Goal: Task Accomplishment & Management: Use online tool/utility

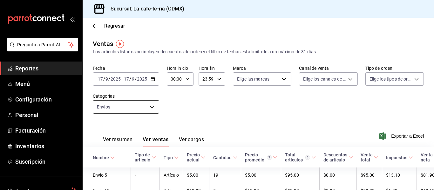
click at [148, 107] on body "Pregunta a Parrot AI Reportes Menú Configuración Personal Facturación Inventari…" at bounding box center [217, 95] width 434 height 190
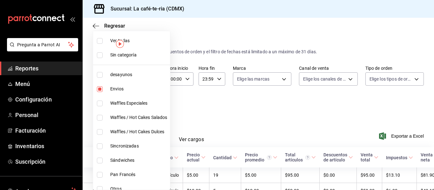
click at [207, 112] on div at bounding box center [217, 95] width 434 height 190
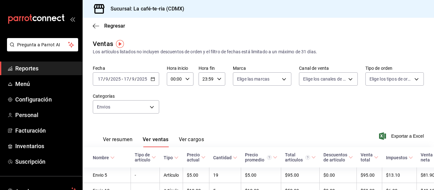
click at [155, 81] on icon "button" at bounding box center [153, 79] width 4 height 4
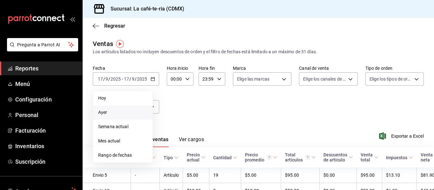
click at [111, 115] on span "Ayer" at bounding box center [122, 112] width 49 height 7
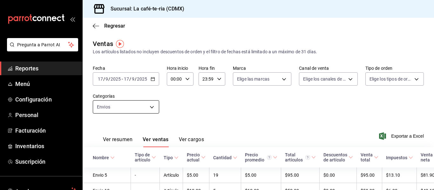
click at [136, 108] on body "Pregunta a Parrot AI Reportes Menú Configuración Personal Facturación Inventari…" at bounding box center [217, 95] width 434 height 190
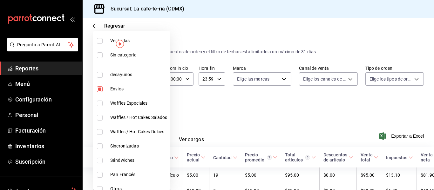
click at [103, 44] on li "Ver todas" at bounding box center [131, 41] width 77 height 14
type input "2e336543-87a6-4ff4-a759-0c34eeaf0118,efabd667-b623-4292-8dc4-ddd205595284,fd22c…"
checkbox input "true"
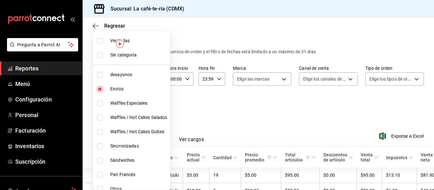
checkbox input "true"
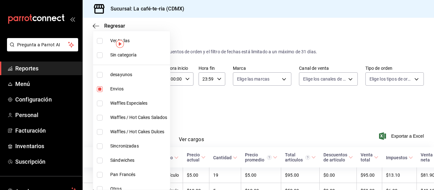
checkbox input "true"
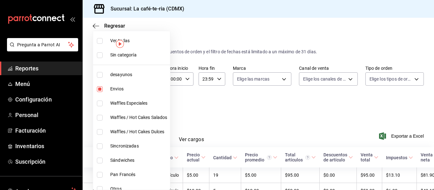
checkbox input "true"
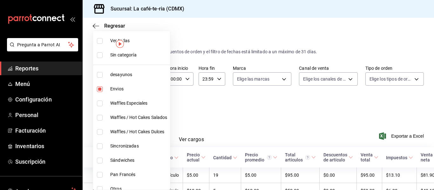
checkbox input "true"
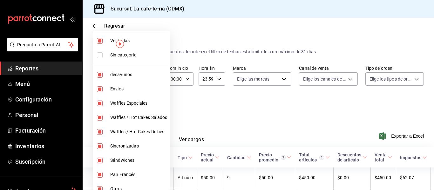
click at [260, 110] on div at bounding box center [217, 95] width 434 height 190
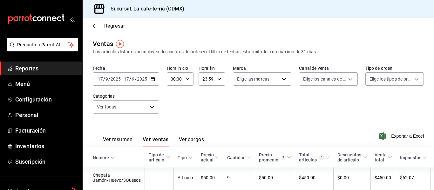
click at [121, 29] on span "Regresar" at bounding box center [114, 26] width 21 height 6
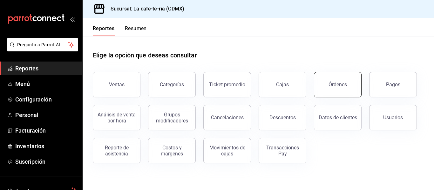
click at [326, 94] on button "Órdenes" at bounding box center [338, 84] width 48 height 25
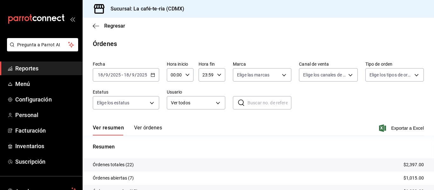
scroll to position [59, 0]
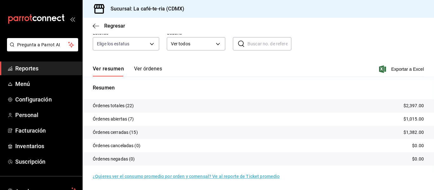
click at [148, 68] on button "Ver órdenes" at bounding box center [148, 71] width 28 height 11
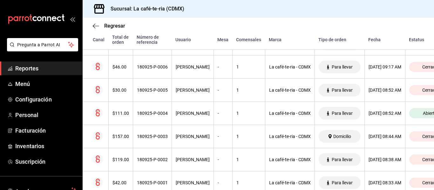
scroll to position [504, 0]
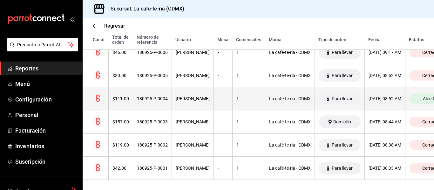
click at [339, 96] on span "Para llevar" at bounding box center [342, 98] width 26 height 5
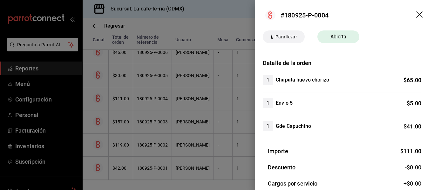
click at [231, 108] on div at bounding box center [217, 95] width 434 height 190
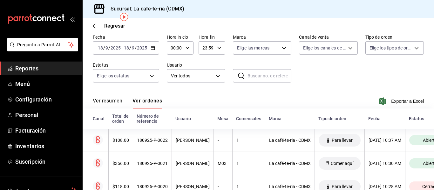
scroll to position [0, 0]
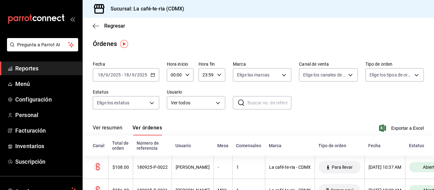
click at [151, 76] on icon "button" at bounding box center [153, 75] width 4 height 4
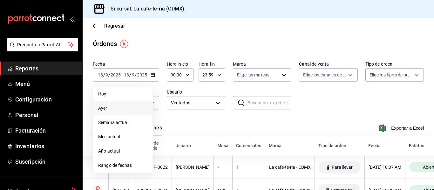
click at [129, 104] on li "Ayer" at bounding box center [122, 108] width 59 height 14
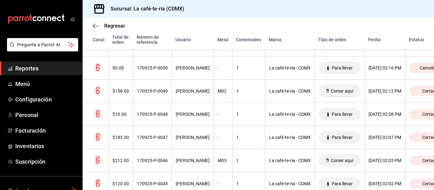
scroll to position [801, 0]
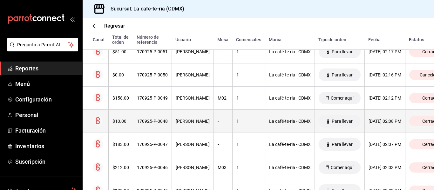
click at [319, 122] on div "Para llevar" at bounding box center [340, 121] width 42 height 13
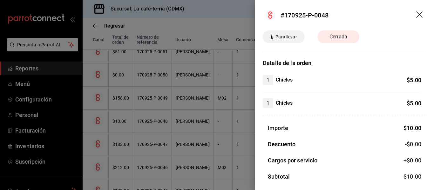
click at [417, 13] on icon "drag" at bounding box center [419, 14] width 6 height 6
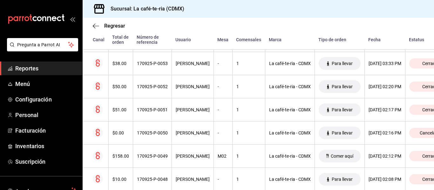
scroll to position [737, 0]
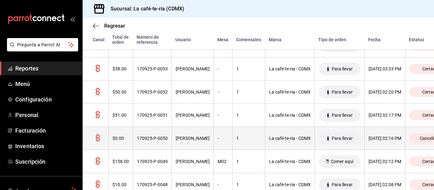
click at [192, 144] on th "[PERSON_NAME]" at bounding box center [193, 138] width 42 height 23
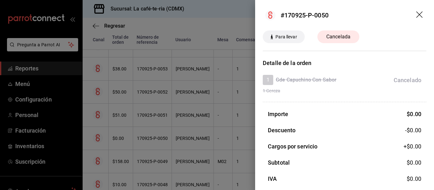
click at [192, 144] on div at bounding box center [217, 95] width 434 height 190
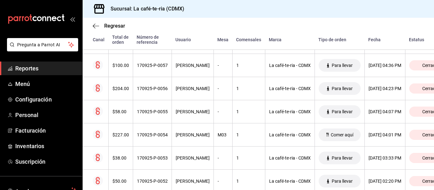
scroll to position [642, 0]
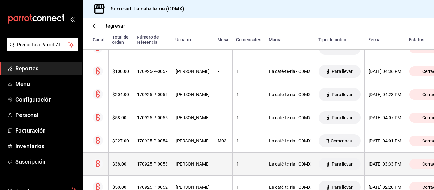
click at [192, 158] on th "[PERSON_NAME]" at bounding box center [193, 164] width 42 height 23
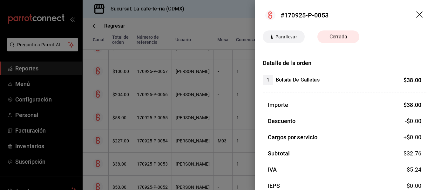
click at [192, 158] on div at bounding box center [217, 95] width 434 height 190
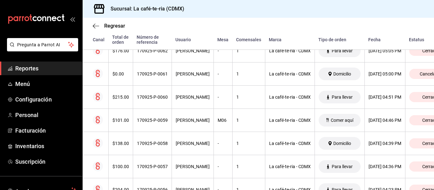
scroll to position [514, 0]
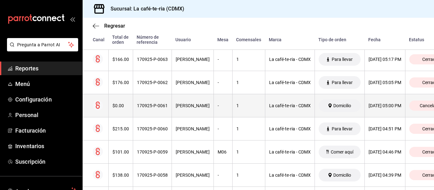
click at [214, 107] on th "-" at bounding box center [223, 105] width 19 height 23
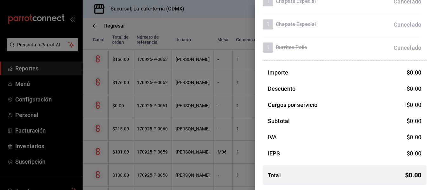
scroll to position [0, 0]
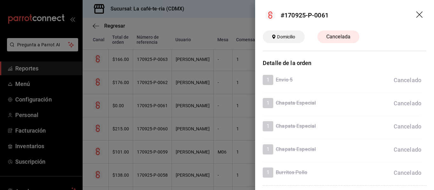
click at [416, 15] on icon "drag" at bounding box center [419, 14] width 6 height 6
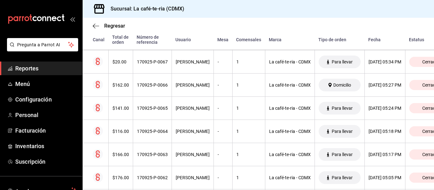
scroll to position [387, 0]
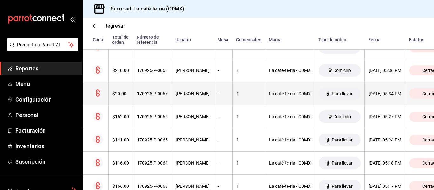
click at [265, 91] on th "La café-te-ria - CDMX" at bounding box center [290, 93] width 50 height 23
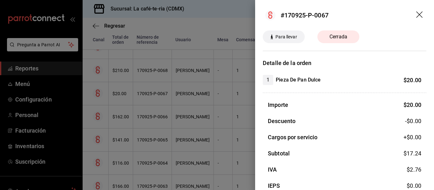
click at [205, 107] on div at bounding box center [217, 95] width 434 height 190
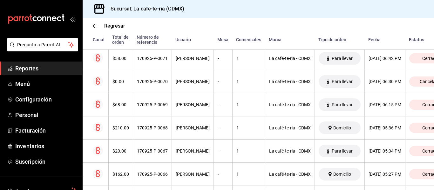
scroll to position [324, 0]
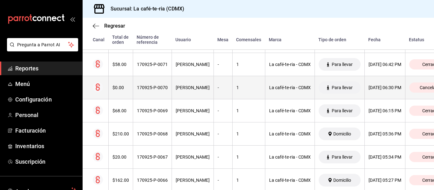
click at [218, 90] on div "-" at bounding box center [223, 87] width 11 height 5
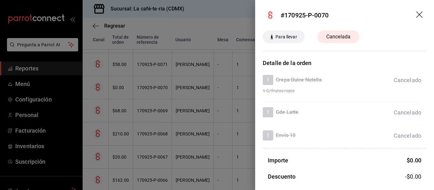
scroll to position [88, 0]
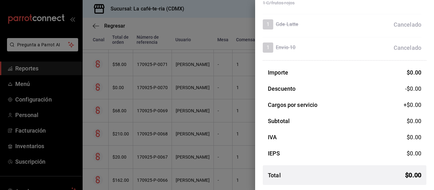
click at [148, 150] on div at bounding box center [217, 95] width 434 height 190
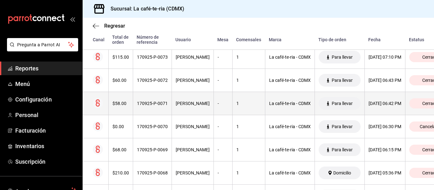
scroll to position [292, 0]
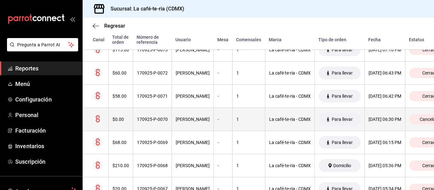
click at [162, 125] on th "170925-P-0070" at bounding box center [152, 119] width 39 height 23
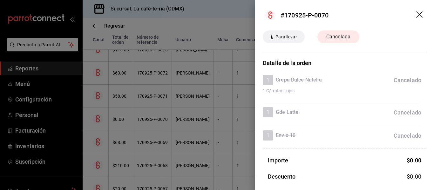
click at [177, 134] on div at bounding box center [217, 95] width 434 height 190
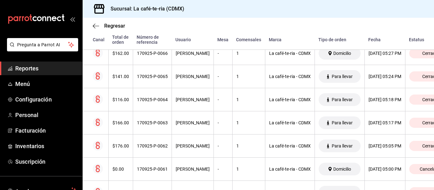
scroll to position [514, 0]
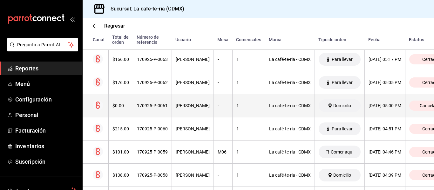
click at [182, 102] on th "[PERSON_NAME]" at bounding box center [193, 105] width 42 height 23
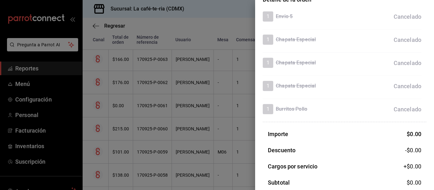
scroll to position [32, 0]
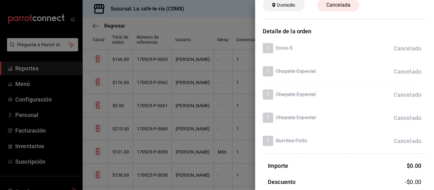
click at [214, 148] on div at bounding box center [217, 95] width 434 height 190
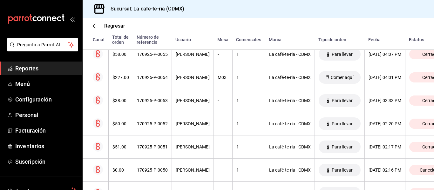
scroll to position [737, 0]
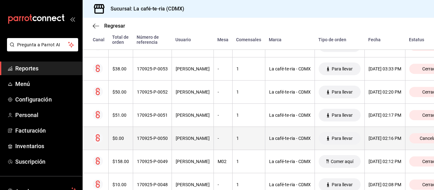
click at [232, 135] on th "1" at bounding box center [248, 138] width 33 height 23
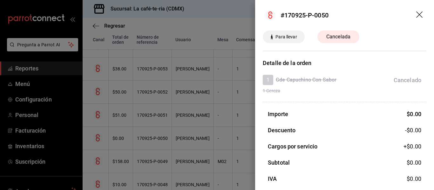
click at [416, 17] on icon "drag" at bounding box center [419, 14] width 6 height 6
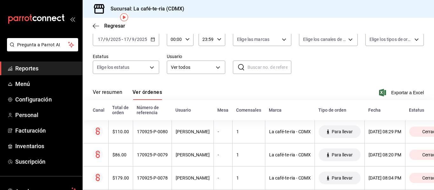
scroll to position [0, 0]
